Goal: Check status: Check status

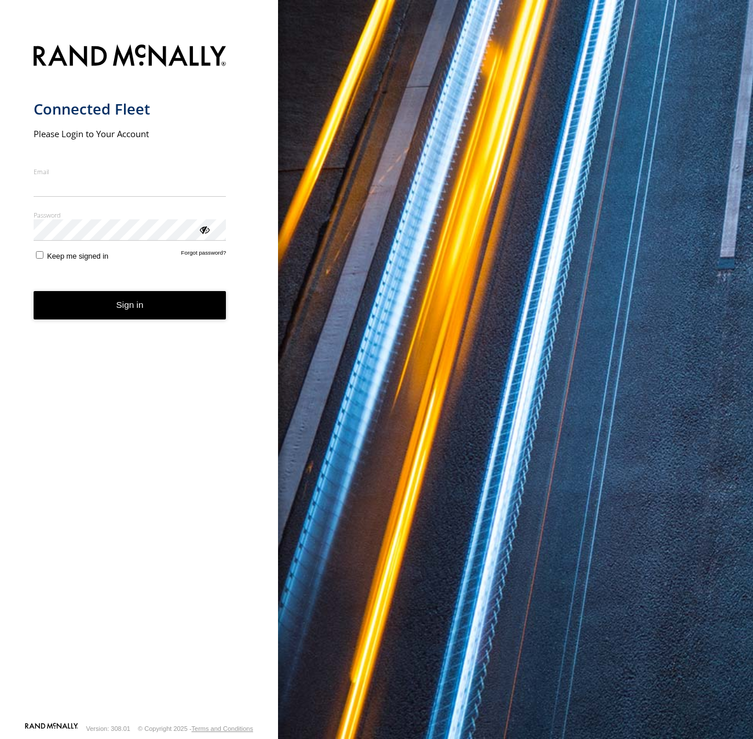
type input "**********"
click at [141, 318] on button "Sign in" at bounding box center [130, 305] width 193 height 28
click at [137, 309] on button "Sign in" at bounding box center [130, 305] width 193 height 28
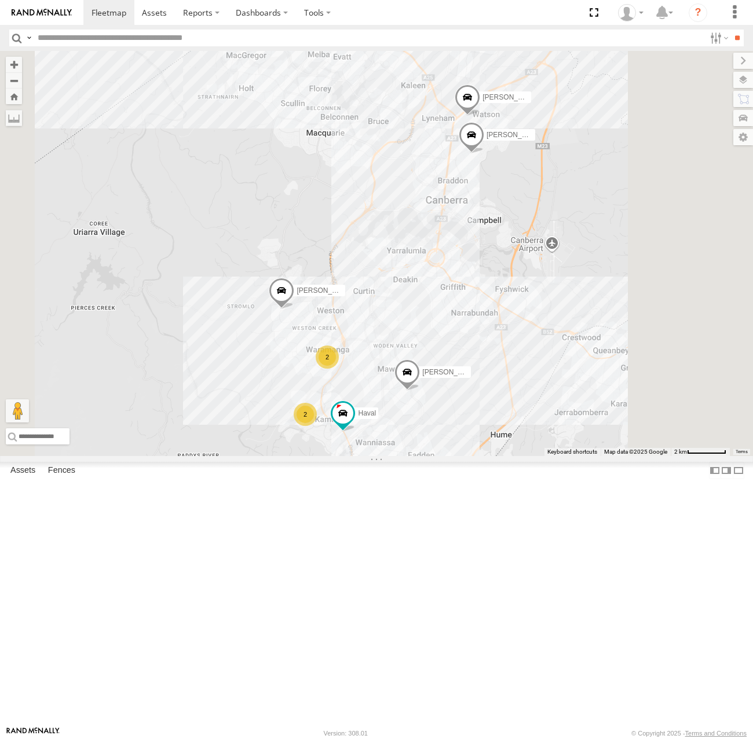
click at [0, 0] on span at bounding box center [0, 0] width 0 height 0
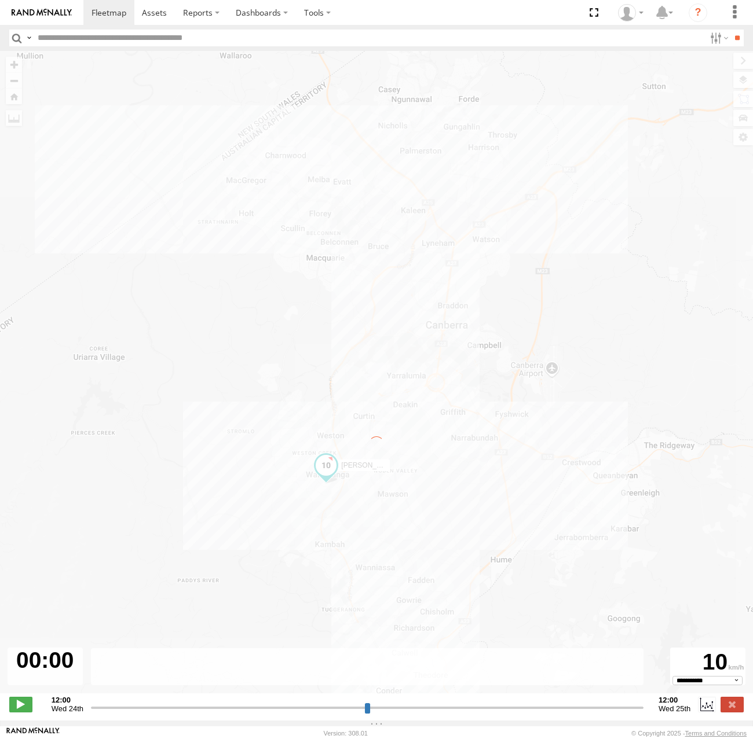
type input "**********"
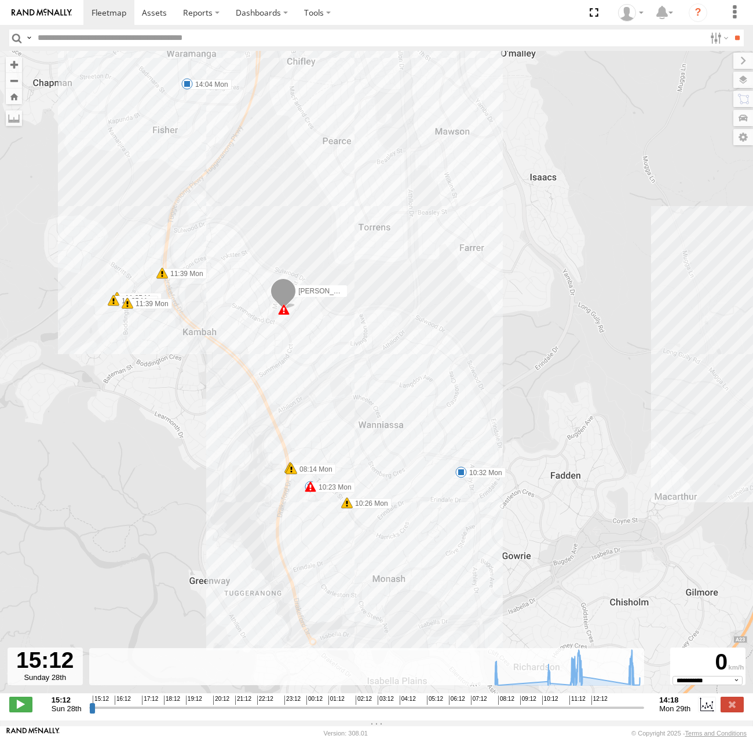
click at [461, 482] on div "[PERSON_NAME] 08:14 Mon 08:14 Mon 08:17 Mon 10:23 Mon 10:26 Mon 10:32 Mon 11:35…" at bounding box center [376, 378] width 753 height 655
click at [461, 478] on span at bounding box center [461, 473] width 12 height 12
click at [461, 463] on div "10:32 [DATE] 13:50 [DATE] 3 17 [PERSON_NAME]" at bounding box center [460, 432] width 127 height 62
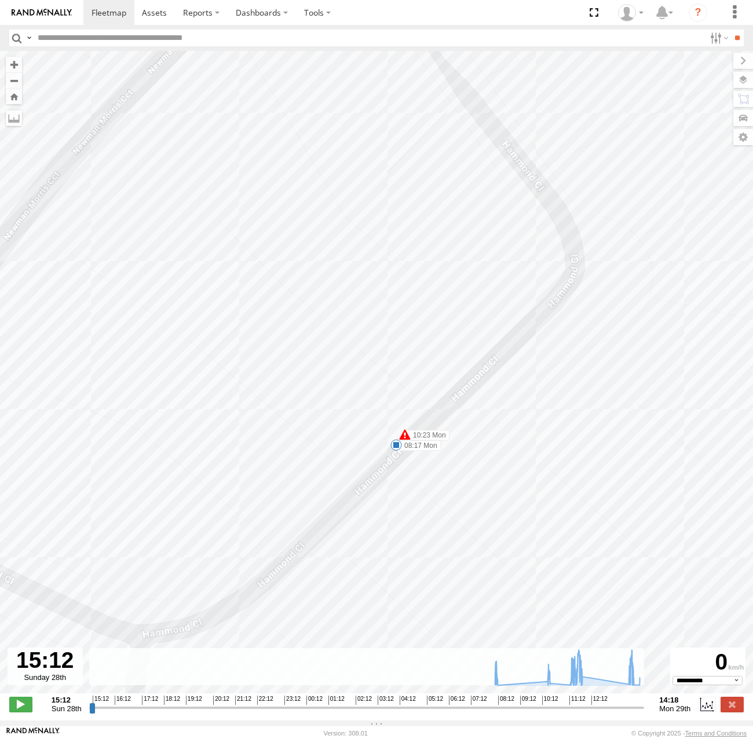
click at [395, 450] on span at bounding box center [396, 445] width 12 height 12
click at [395, 436] on div "08:17 [DATE] 10:24 [DATE] 2 6 7 [PERSON_NAME] Clos [PERSON_NAME]" at bounding box center [395, 405] width 127 height 62
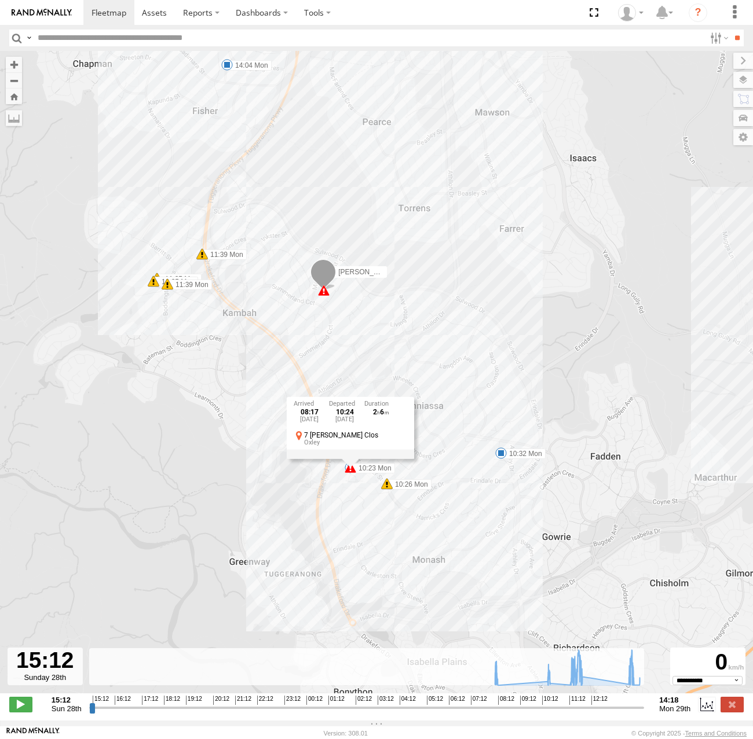
drag, startPoint x: 478, startPoint y: 467, endPoint x: 431, endPoint y: 479, distance: 48.9
click at [431, 479] on div "[PERSON_NAME] 08:14 Mon 08:14 Mon 08:17 Mon 10:23 Mon 10:26 Mon 10:32 Mon 11:35…" at bounding box center [376, 378] width 753 height 655
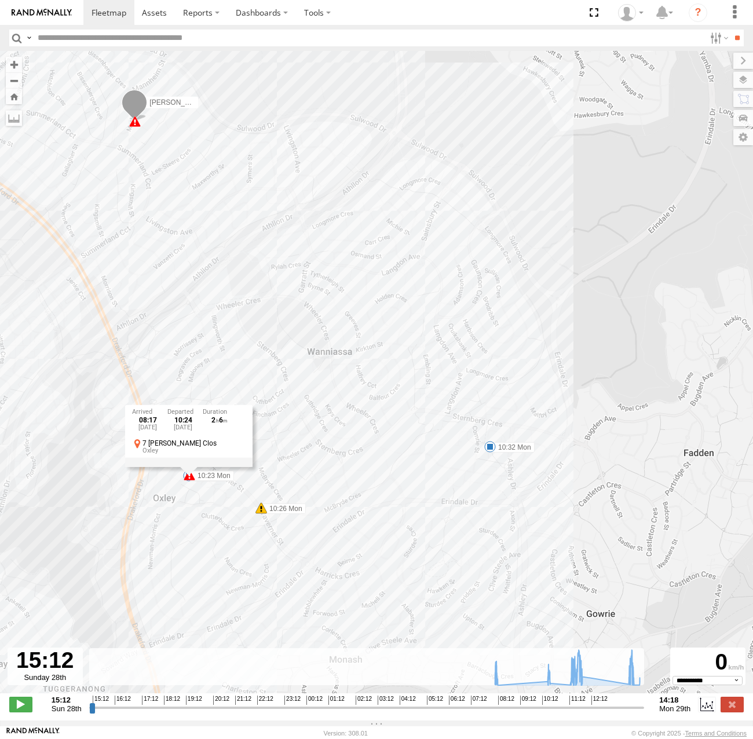
click at [491, 452] on span at bounding box center [490, 447] width 12 height 12
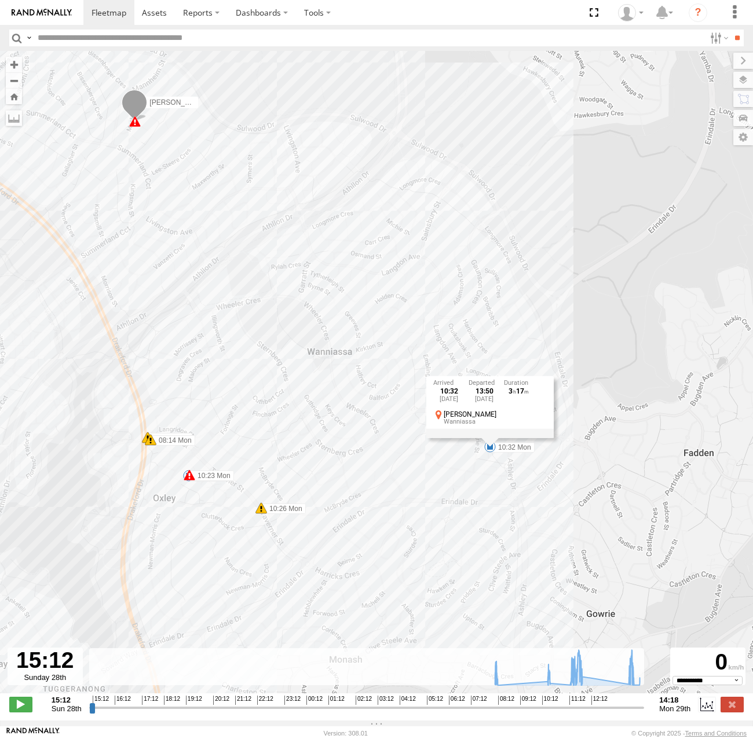
click at [491, 438] on div "10:32 [DATE] 13:50 [DATE] 3 17 [PERSON_NAME]" at bounding box center [489, 407] width 127 height 62
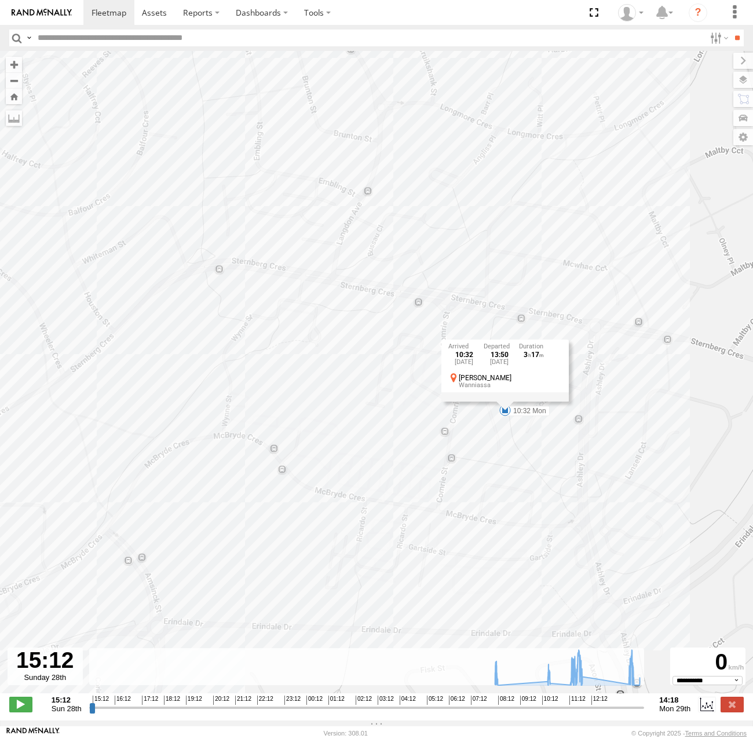
drag, startPoint x: 487, startPoint y: 440, endPoint x: 430, endPoint y: 482, distance: 71.2
click at [429, 482] on div "[PERSON_NAME] 08:14 Mon 08:14 Mon 08:17 Mon 10:23 Mon 10:26 Mon 10:32 Mon 11:35…" at bounding box center [376, 378] width 753 height 655
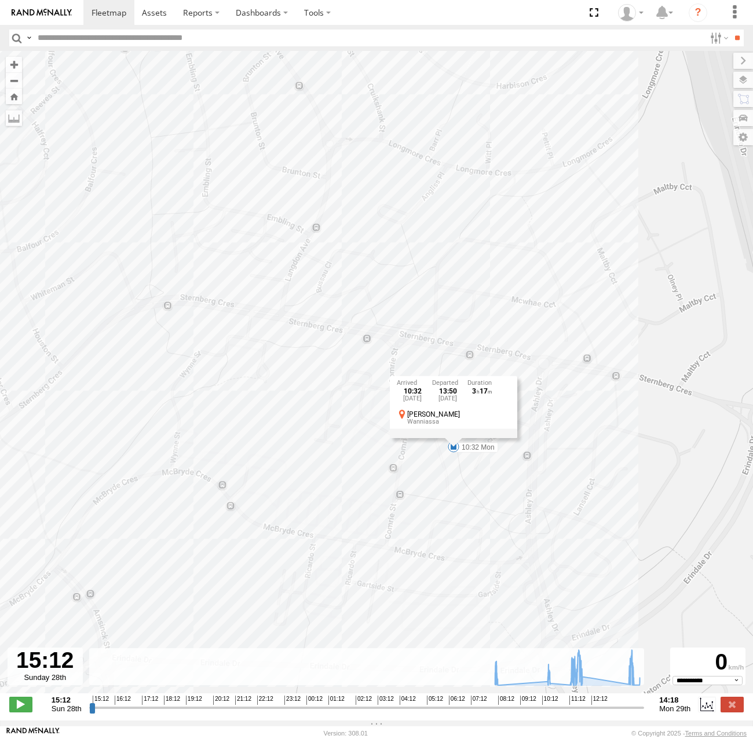
click at [430, 482] on div "[PERSON_NAME] 08:14 Mon 08:14 Mon 08:17 Mon 10:23 Mon 10:26 Mon 10:32 Mon 11:35…" at bounding box center [376, 378] width 753 height 655
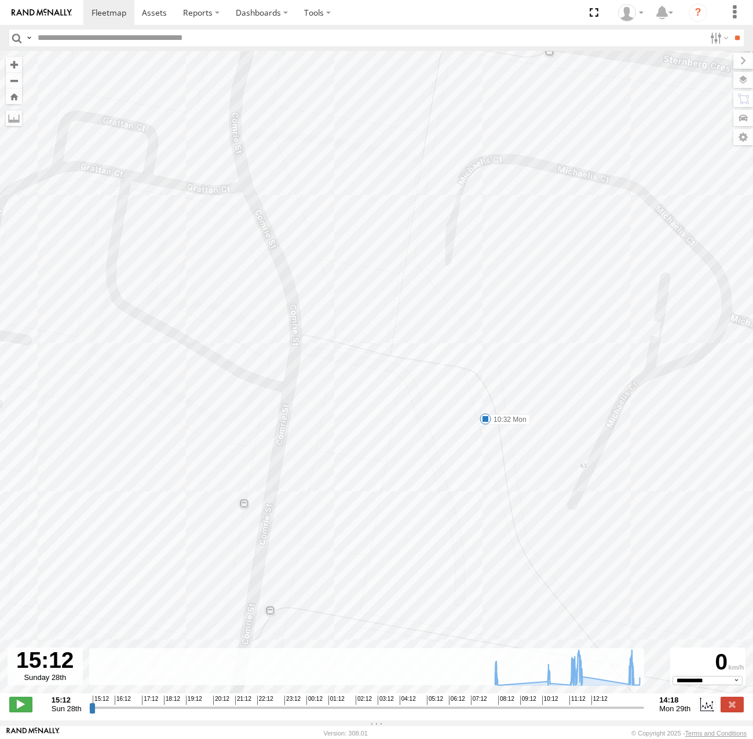
click at [485, 421] on span at bounding box center [485, 419] width 12 height 12
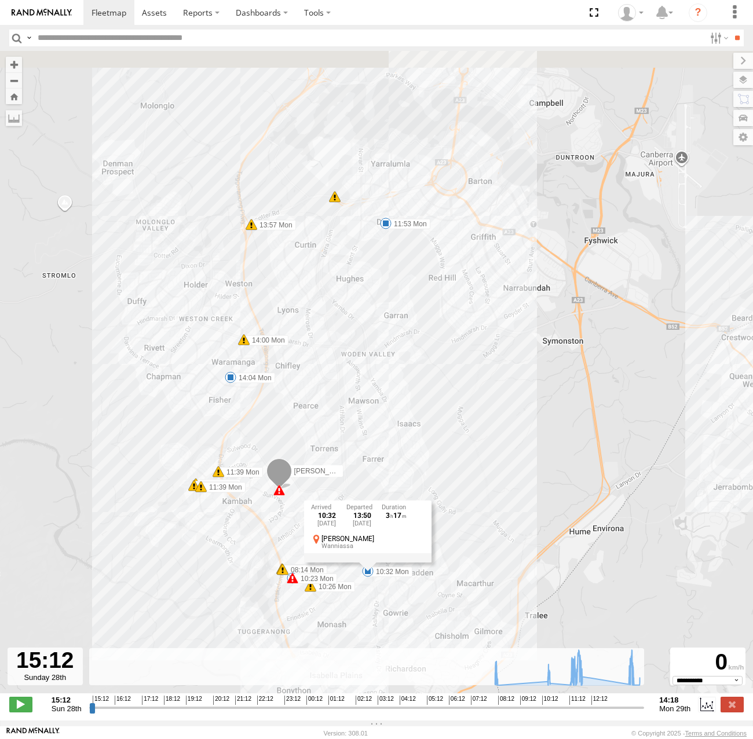
drag, startPoint x: 344, startPoint y: 261, endPoint x: 318, endPoint y: 398, distance: 139.6
click at [318, 398] on div "[PERSON_NAME] 08:14 Mon 08:14 Mon 08:17 Mon 10:23 Mon 10:26 Mon 10:32 Mon 11:35…" at bounding box center [376, 378] width 753 height 655
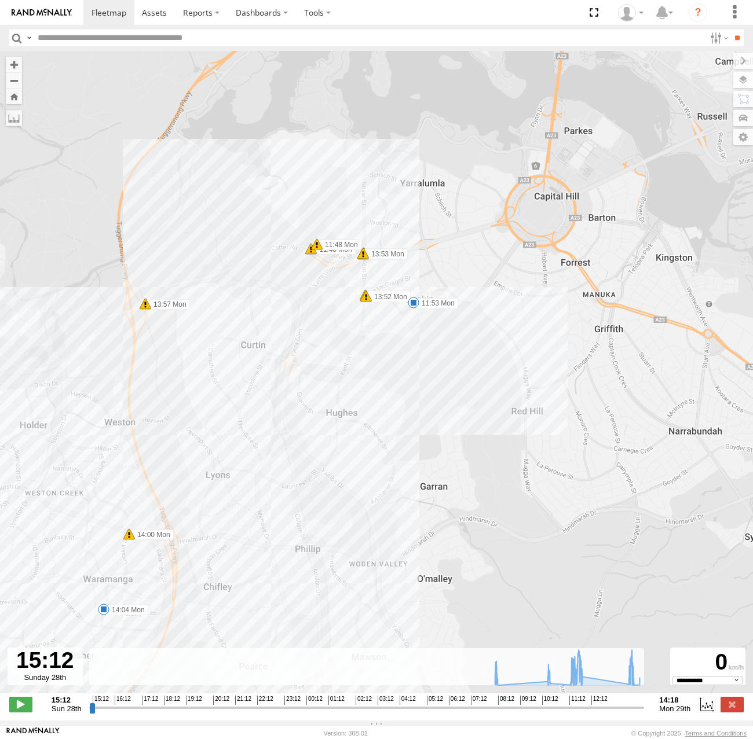
click at [417, 309] on span at bounding box center [414, 303] width 12 height 12
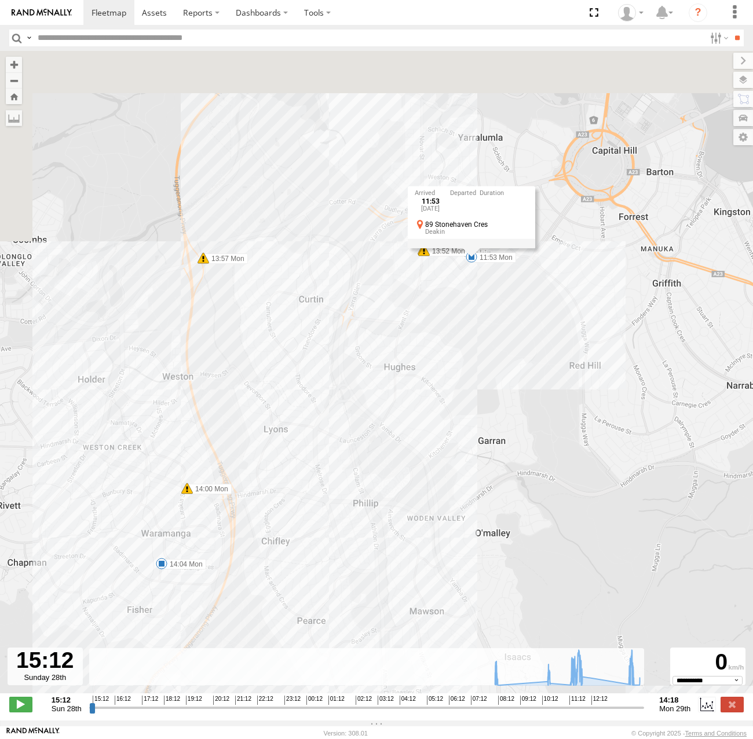
drag, startPoint x: 428, startPoint y: 245, endPoint x: 324, endPoint y: 498, distance: 274.4
click at [324, 500] on div "[PERSON_NAME] 08:14 Mon 08:14 Mon 08:17 Mon 10:23 Mon 10:26 Mon 10:32 Mon 11:35…" at bounding box center [376, 378] width 753 height 655
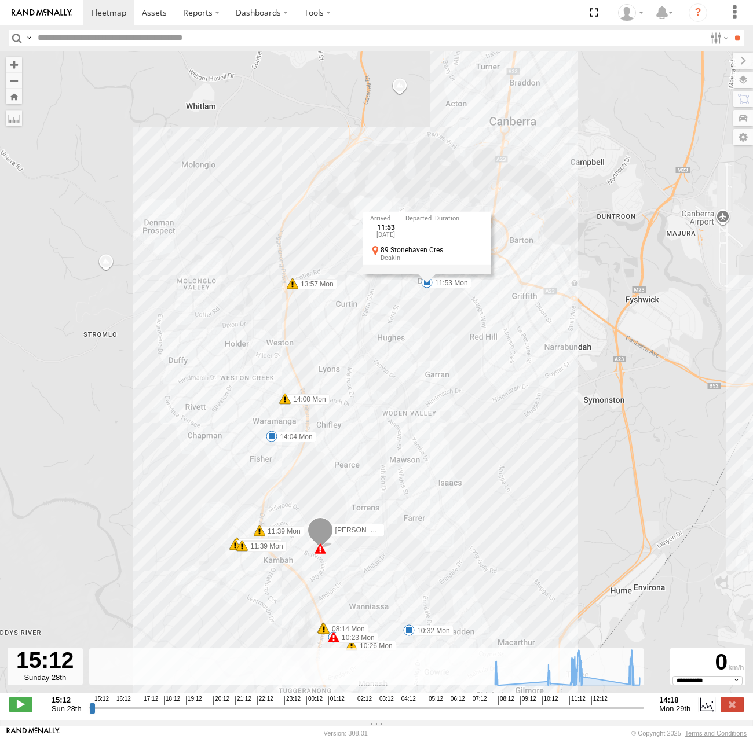
click at [270, 437] on span at bounding box center [272, 437] width 12 height 12
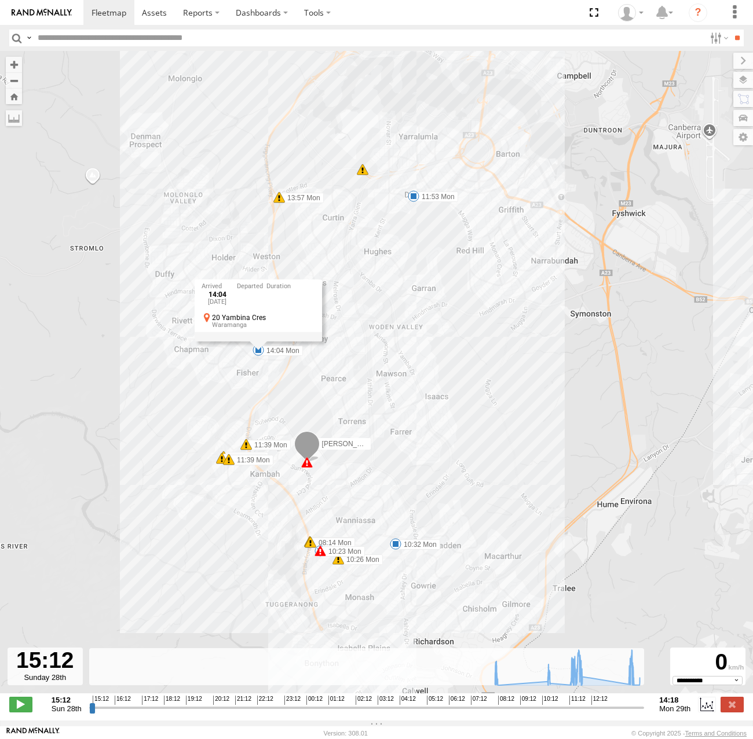
drag, startPoint x: 395, startPoint y: 532, endPoint x: 382, endPoint y: 434, distance: 99.3
click at [382, 433] on div "[PERSON_NAME] 08:14 Mon 08:14 Mon 08:17 Mon 10:23 Mon 10:26 Mon 10:32 Mon 11:35…" at bounding box center [376, 378] width 753 height 655
